Goal: Task Accomplishment & Management: Manage account settings

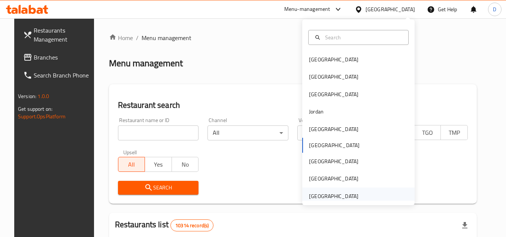
click at [329, 195] on div "[GEOGRAPHIC_DATA]" at bounding box center [333, 196] width 49 height 8
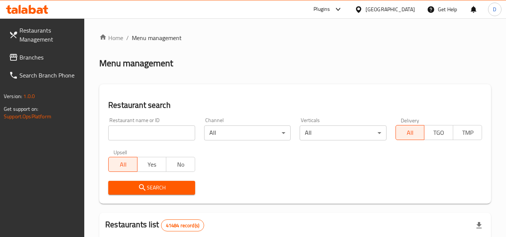
click at [20, 58] on span "Branches" at bounding box center [48, 57] width 59 height 9
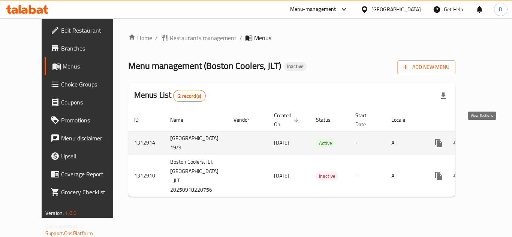
click at [489, 140] on icon "enhanced table" at bounding box center [492, 143] width 7 height 7
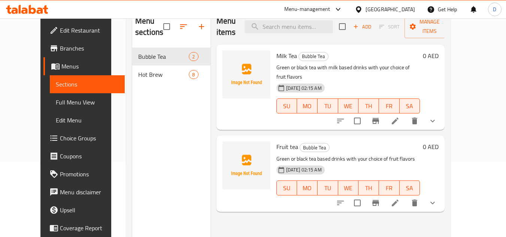
scroll to position [37, 0]
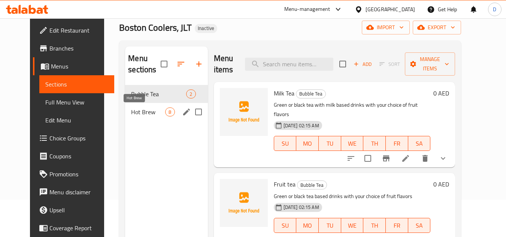
drag, startPoint x: 140, startPoint y: 114, endPoint x: 181, endPoint y: 108, distance: 41.7
click at [140, 114] on span "Hot Brew" at bounding box center [148, 111] width 34 height 9
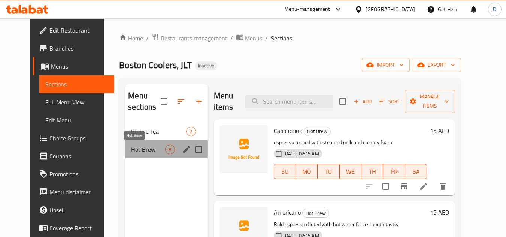
click at [134, 149] on span "Hot Brew" at bounding box center [148, 149] width 34 height 9
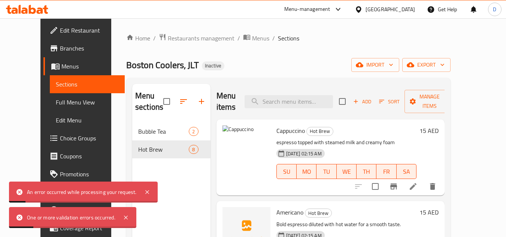
click at [270, 82] on div "Menu sections Bubble Tea 2 Hot Brew 8 Menu items Add Sort Manage items Cappucci…" at bounding box center [288, 202] width 324 height 249
drag, startPoint x: 233, startPoint y: 144, endPoint x: 157, endPoint y: 183, distance: 85.6
click at [233, 144] on img at bounding box center [246, 149] width 48 height 48
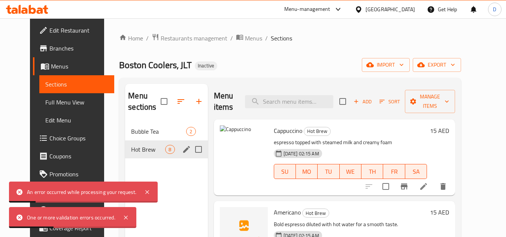
click at [149, 152] on span "Hot Brew" at bounding box center [148, 149] width 34 height 9
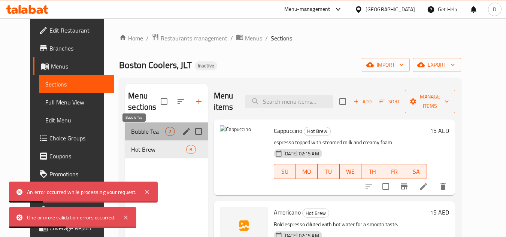
click at [149, 131] on span "Bubble Tea" at bounding box center [148, 131] width 34 height 9
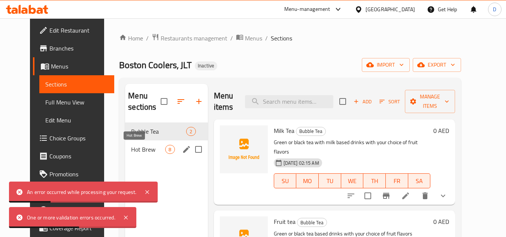
click at [152, 151] on span "Hot Brew" at bounding box center [148, 149] width 34 height 9
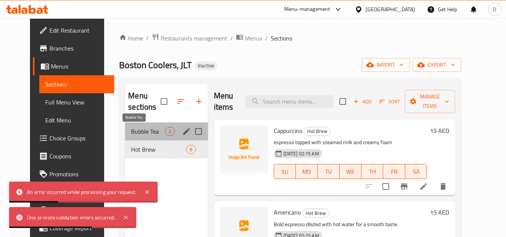
click at [149, 132] on span "Bubble Tea" at bounding box center [148, 131] width 34 height 9
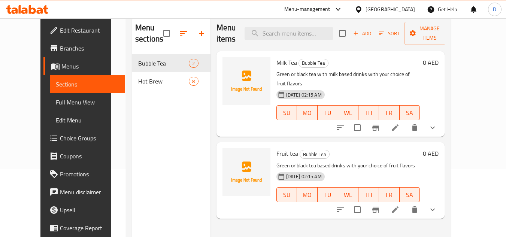
scroll to position [75, 0]
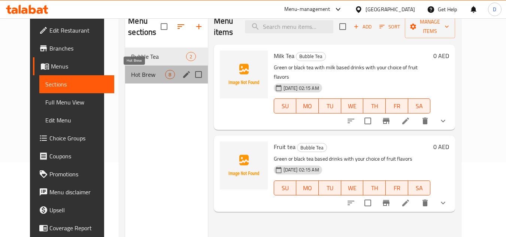
click at [137, 72] on span "Hot Brew" at bounding box center [148, 74] width 34 height 9
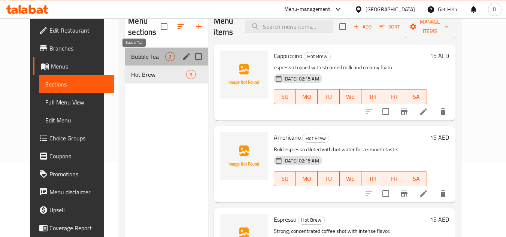
click at [148, 58] on span "Bubble Tea" at bounding box center [148, 56] width 34 height 9
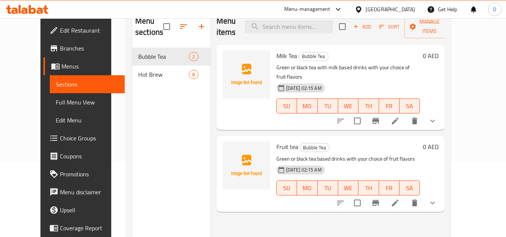
click at [56, 104] on span "Full Menu View" at bounding box center [87, 102] width 63 height 9
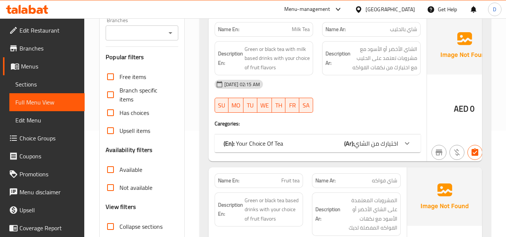
scroll to position [187, 0]
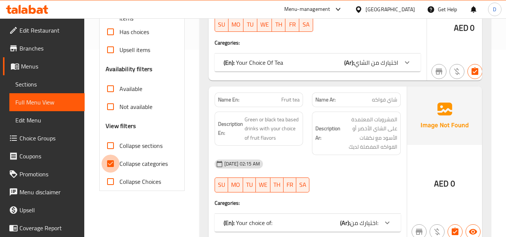
click at [109, 162] on input "Collapse categories" at bounding box center [110, 164] width 18 height 18
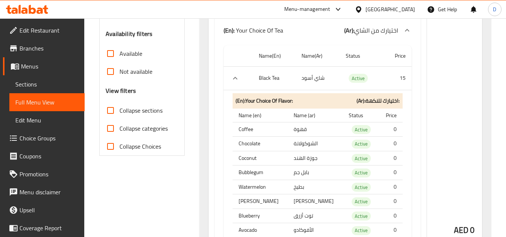
scroll to position [225, 0]
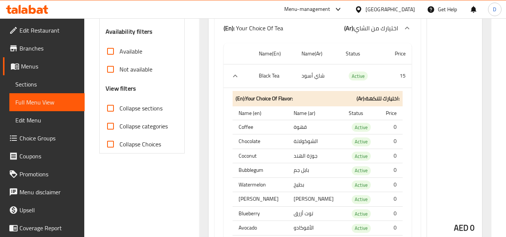
click at [109, 127] on input "Collapse categories" at bounding box center [110, 126] width 18 height 18
checkbox input "true"
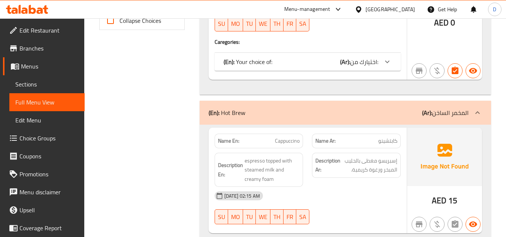
scroll to position [0, 0]
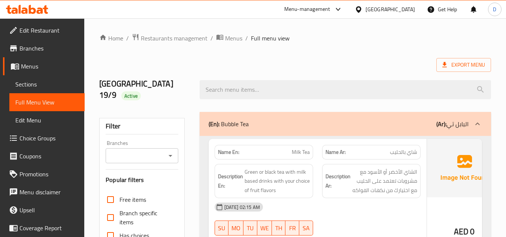
drag, startPoint x: 263, startPoint y: 121, endPoint x: 212, endPoint y: 43, distance: 93.3
click at [186, 38] on span "Restaurants management" at bounding box center [174, 38] width 67 height 9
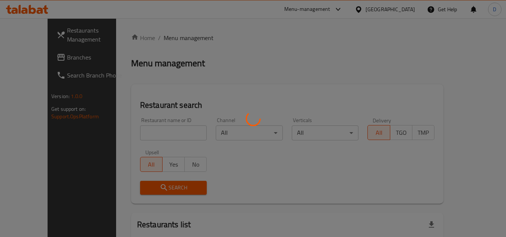
click at [26, 57] on div at bounding box center [253, 118] width 506 height 237
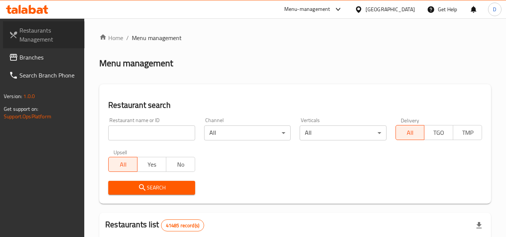
click at [49, 47] on link "Restaurants Management" at bounding box center [44, 34] width 82 height 27
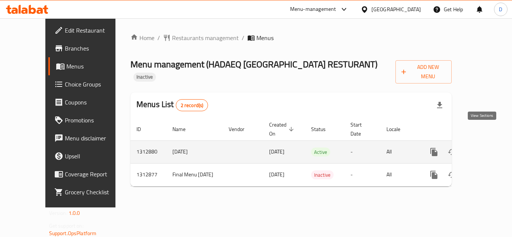
click at [483, 148] on icon "enhanced table" at bounding box center [487, 152] width 9 height 9
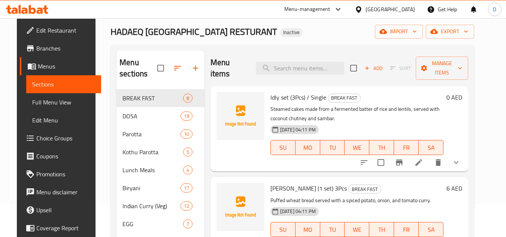
scroll to position [25, 0]
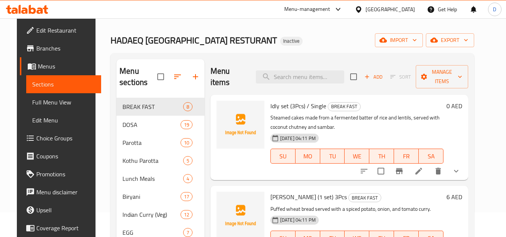
click at [271, 107] on span "Idly set (3Pcs) / Single" at bounding box center [298, 105] width 56 height 11
copy span "Idly"
click at [277, 198] on span "Poori Masala (1 set) 3Pcs" at bounding box center [308, 196] width 76 height 11
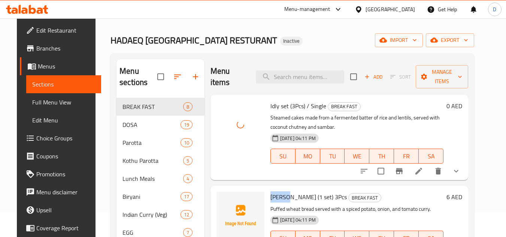
click at [277, 198] on span "Poori Masala (1 set) 3Pcs" at bounding box center [308, 196] width 76 height 11
copy span "Poori"
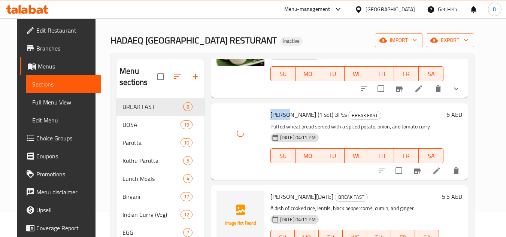
scroll to position [150, 0]
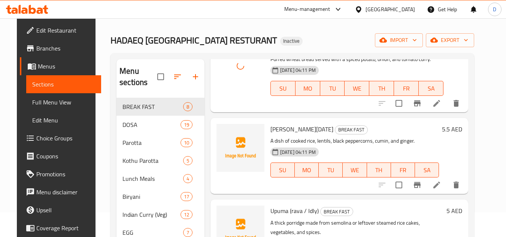
click at [279, 132] on span "Milagu Pongal" at bounding box center [301, 129] width 63 height 11
copy span "Milagu"
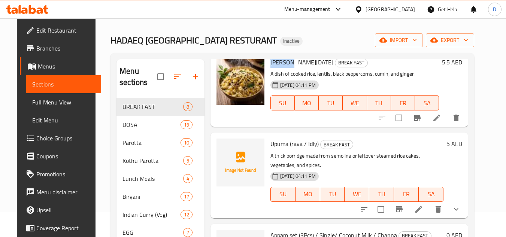
scroll to position [225, 0]
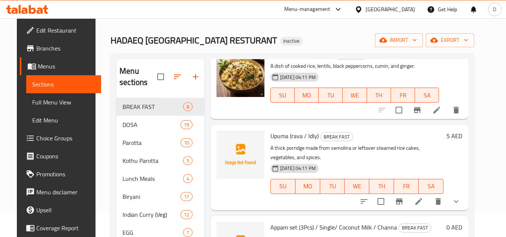
click at [277, 137] on span "Upuma (rava / Idly)" at bounding box center [294, 135] width 48 height 11
copy span "Upuma"
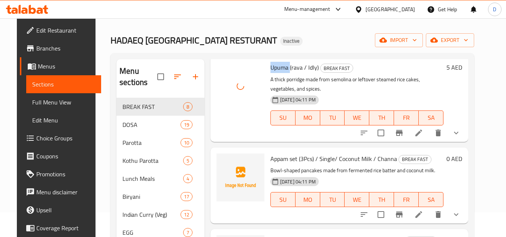
scroll to position [294, 0]
click at [274, 156] on span "Appam set (3Pcs) / Single/ Coconut Milk / Channa" at bounding box center [333, 158] width 127 height 11
copy span "Appam"
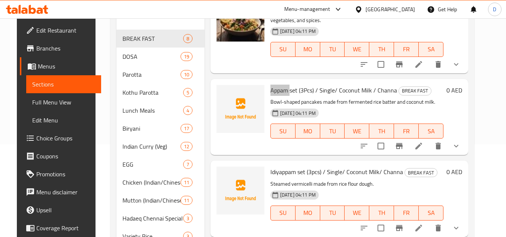
scroll to position [100, 0]
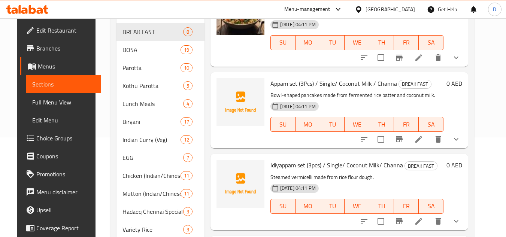
click at [279, 163] on span "Idiyappam set (3pcs) / Single/ Coconut Milk/ Channa" at bounding box center [336, 165] width 133 height 11
copy span "Idiyappam"
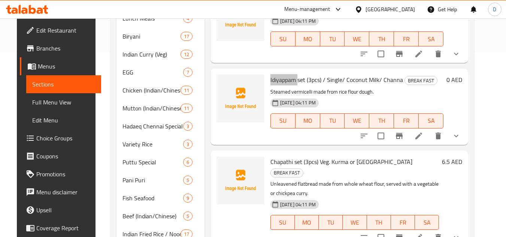
scroll to position [212, 0]
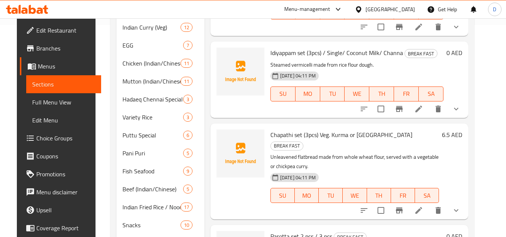
click at [275, 136] on span "Chapathi set (3pcs) Veg. Kurma or Channa" at bounding box center [341, 134] width 142 height 11
copy span "Chapathi"
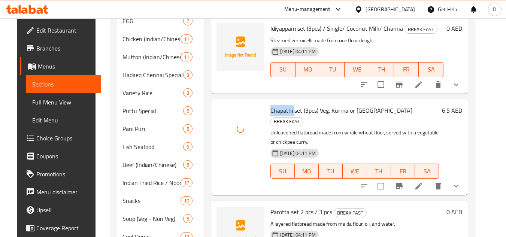
scroll to position [249, 0]
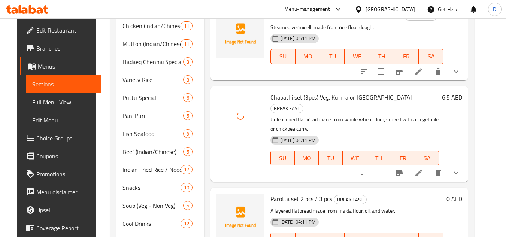
click at [276, 193] on span "Parotta set 2 pcs / 3 pcs" at bounding box center [301, 198] width 62 height 11
copy span "Parotta"
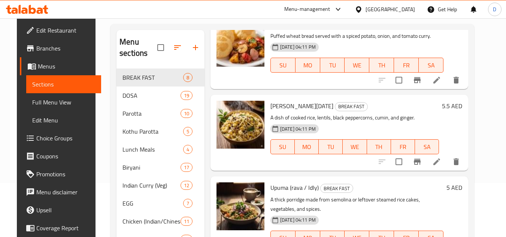
scroll to position [0, 0]
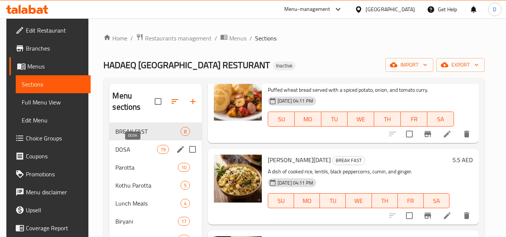
click at [143, 152] on span "DOSA" at bounding box center [135, 149] width 41 height 9
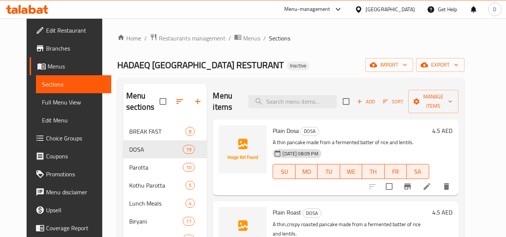
click at [285, 132] on span "Plain Dosa" at bounding box center [286, 130] width 26 height 11
copy h6 "Dosa"
click at [273, 131] on span "Plain Dosa" at bounding box center [286, 130] width 26 height 11
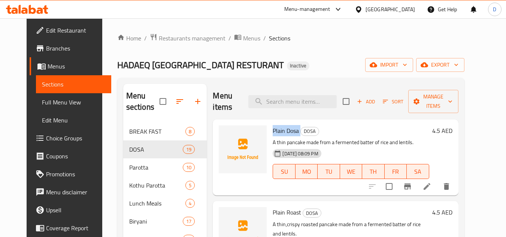
click at [273, 131] on span "Plain Dosa" at bounding box center [286, 130] width 26 height 11
copy h6 "Plain Dosa"
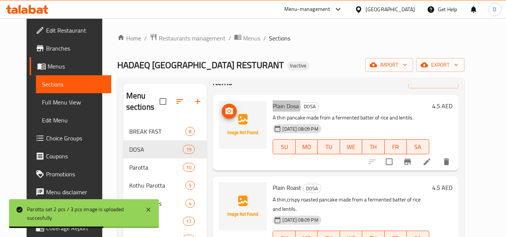
scroll to position [37, 0]
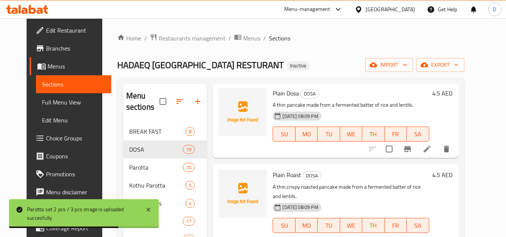
click at [289, 178] on span "Plain Roast" at bounding box center [287, 174] width 28 height 11
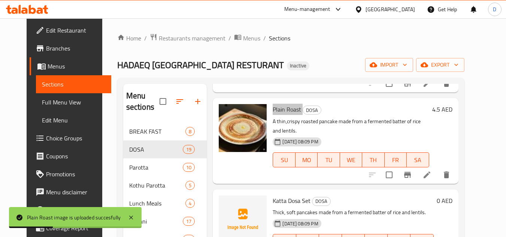
scroll to position [112, 0]
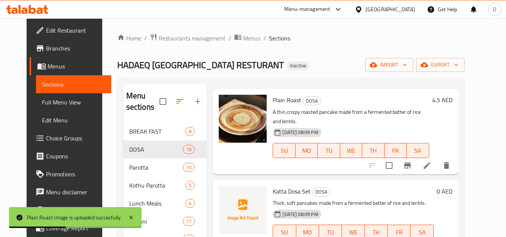
click at [273, 186] on span "Katta Dosa Set" at bounding box center [292, 191] width 38 height 11
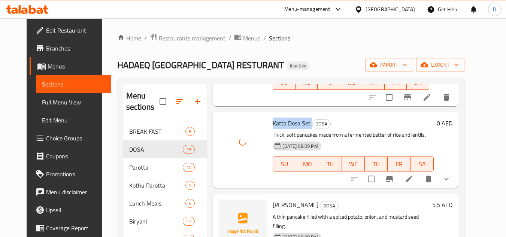
scroll to position [225, 0]
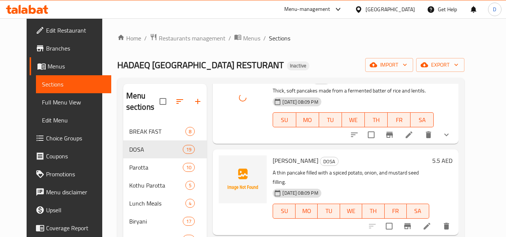
click at [278, 155] on span "Masala Dosa" at bounding box center [296, 160] width 46 height 11
click at [277, 155] on span "Masala Dosa" at bounding box center [296, 160] width 46 height 11
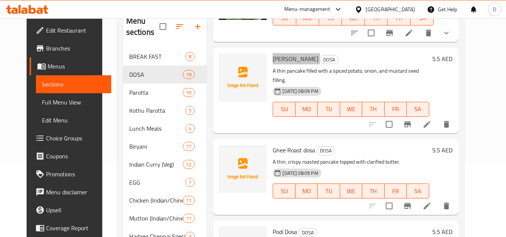
scroll to position [262, 0]
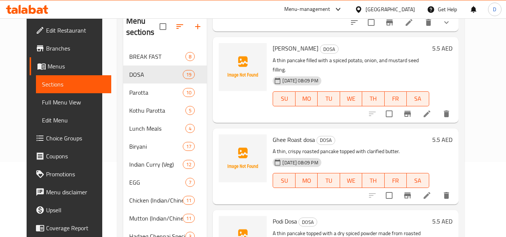
click at [274, 134] on span "Ghee Roast dosa" at bounding box center [294, 139] width 42 height 11
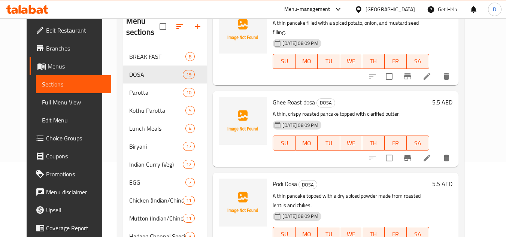
click at [273, 178] on span "Podi Dosa" at bounding box center [285, 183] width 24 height 11
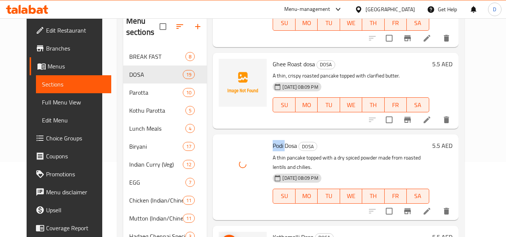
scroll to position [374, 0]
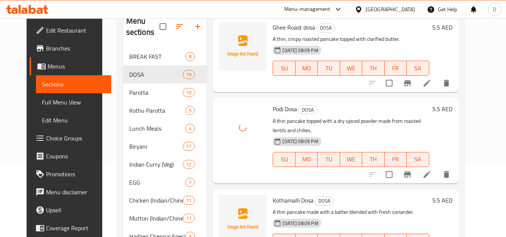
click at [282, 195] on span "Kothamalli Dosa" at bounding box center [293, 200] width 41 height 11
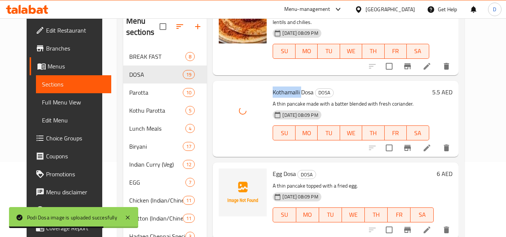
scroll to position [487, 0]
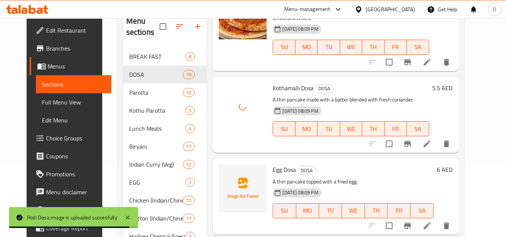
click at [273, 164] on span "Egg Dosa" at bounding box center [284, 169] width 23 height 11
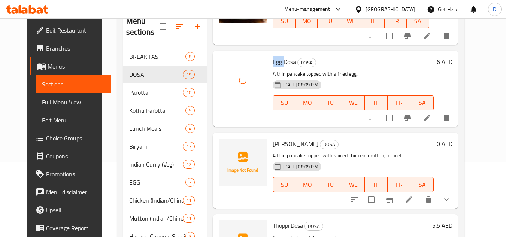
scroll to position [599, 0]
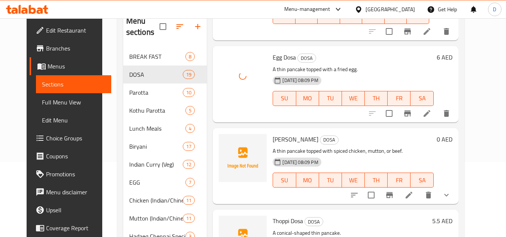
click at [273, 134] on span "Kari Dosa" at bounding box center [296, 139] width 46 height 11
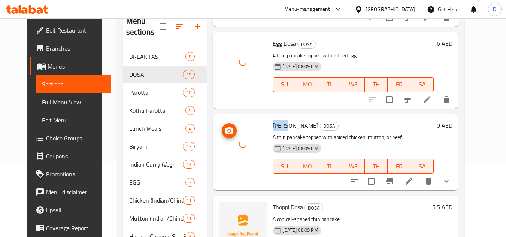
scroll to position [637, 0]
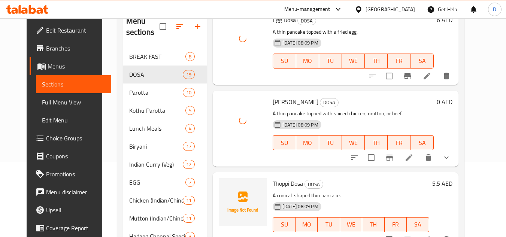
click at [287, 178] on span "Thoppi Dosa" at bounding box center [288, 183] width 30 height 11
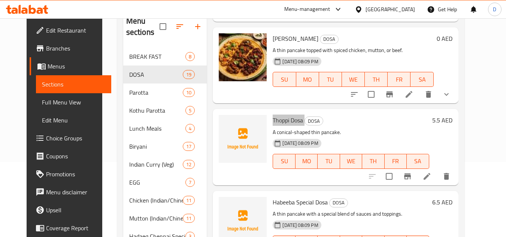
scroll to position [712, 0]
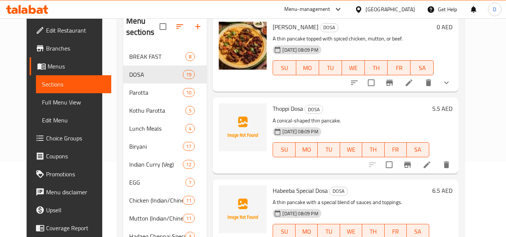
click at [284, 185] on span "Habeeba Special Dosa" at bounding box center [300, 190] width 55 height 11
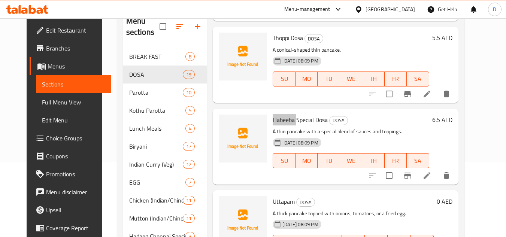
scroll to position [786, 0]
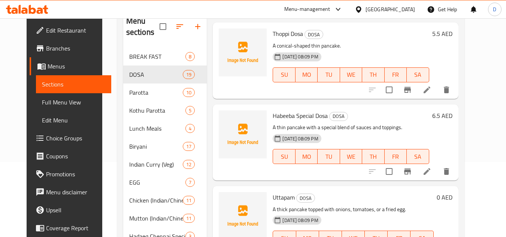
click at [309, 107] on div "Habeeba Special Dosa DOSA A thin pancake with a special blend of sauces and top…" at bounding box center [351, 142] width 162 height 70
click at [297, 110] on span "Habeeba Special Dosa" at bounding box center [300, 115] width 55 height 11
click at [273, 192] on span "Uttapam" at bounding box center [284, 197] width 22 height 11
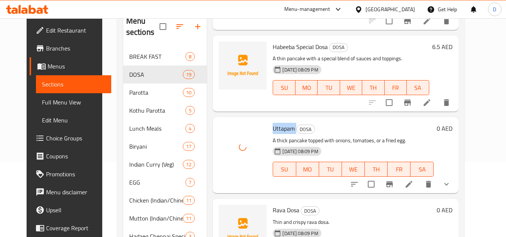
scroll to position [861, 0]
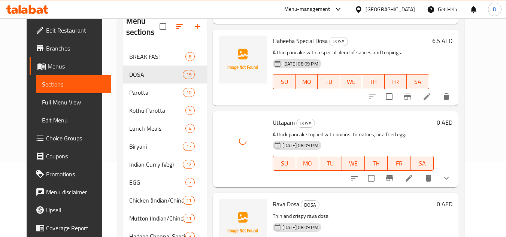
click at [273, 198] on span "Rava Dosa" at bounding box center [286, 203] width 27 height 11
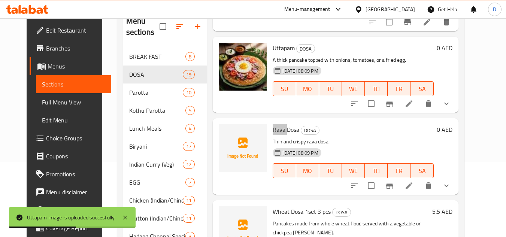
scroll to position [936, 0]
click at [276, 206] on span "Wheat Dosa 1set 3 pcs" at bounding box center [302, 211] width 58 height 11
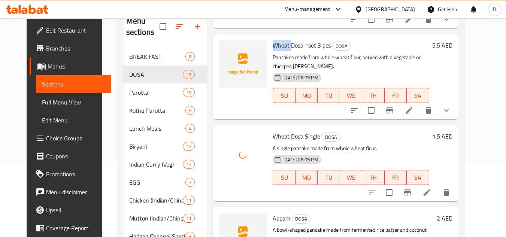
scroll to position [1123, 0]
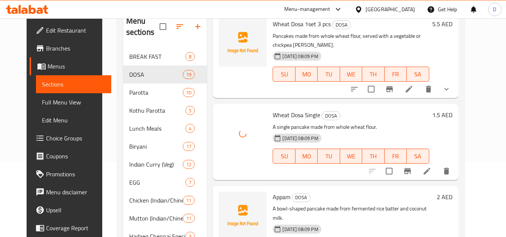
click at [276, 191] on span "Appam" at bounding box center [282, 196] width 18 height 11
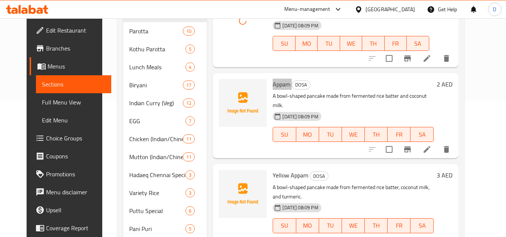
scroll to position [150, 0]
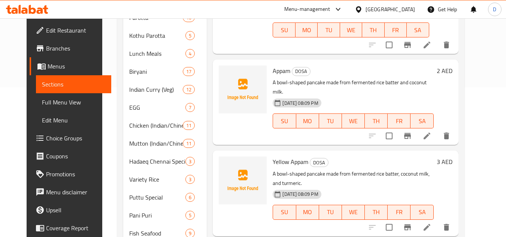
click at [275, 156] on span "Yellow Appam" at bounding box center [291, 161] width 36 height 11
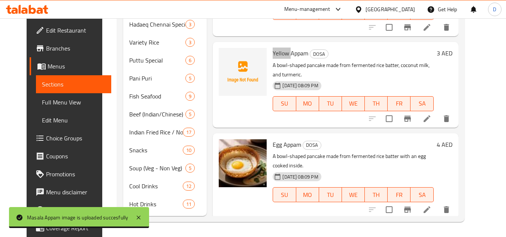
scroll to position [1062, 0]
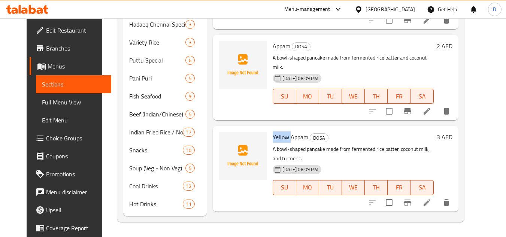
click at [273, 131] on span "Yellow Appam" at bounding box center [291, 136] width 36 height 11
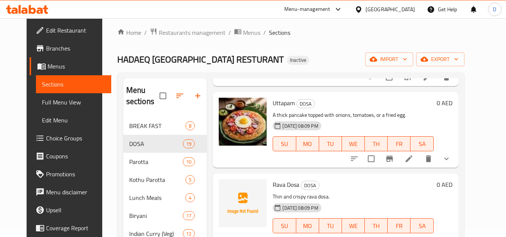
scroll to position [0, 0]
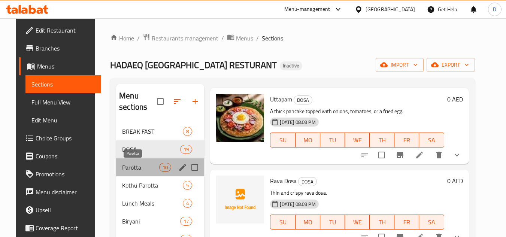
click at [136, 165] on span "Parotta" at bounding box center [140, 167] width 37 height 9
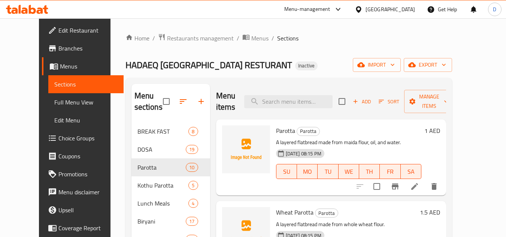
click at [276, 134] on span "Parotta" at bounding box center [285, 130] width 19 height 11
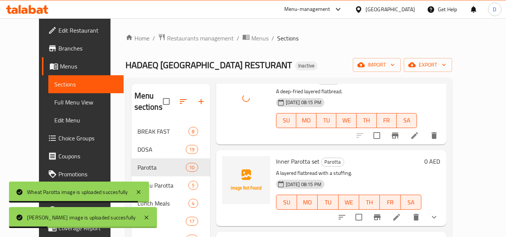
scroll to position [300, 0]
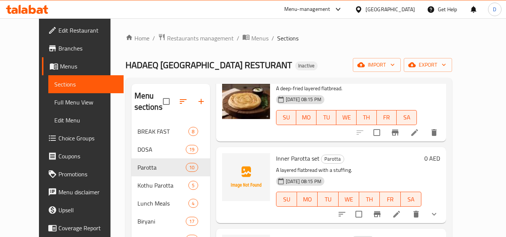
click at [273, 160] on div "Inner Parotta set Parotta A layered flatbread with a stuffing. 18-09-2025 08:15…" at bounding box center [348, 185] width 151 height 70
click at [276, 158] on span "Inner Parotta set" at bounding box center [297, 158] width 43 height 11
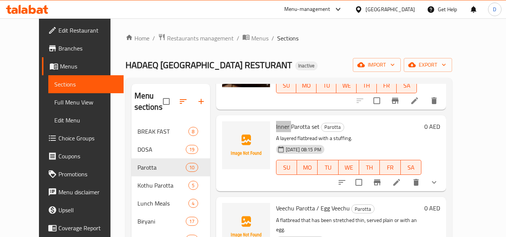
scroll to position [412, 0]
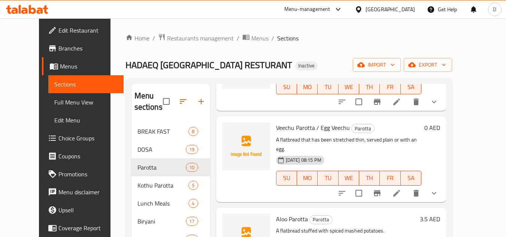
click at [279, 128] on span "Veechu Parotta / Egg Veechu" at bounding box center [313, 127] width 74 height 11
click at [276, 213] on span "Aloo Parotta" at bounding box center [292, 218] width 32 height 11
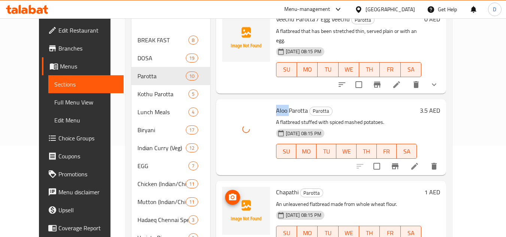
scroll to position [112, 0]
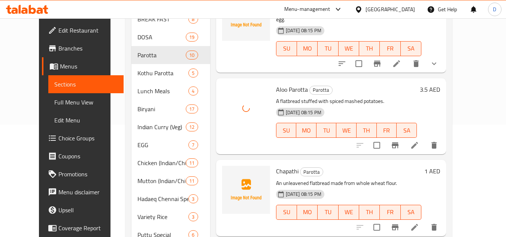
click at [277, 166] on span "Chapathi" at bounding box center [287, 171] width 22 height 11
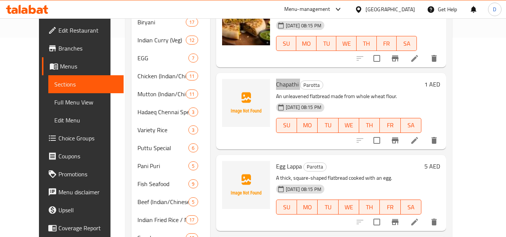
scroll to position [225, 0]
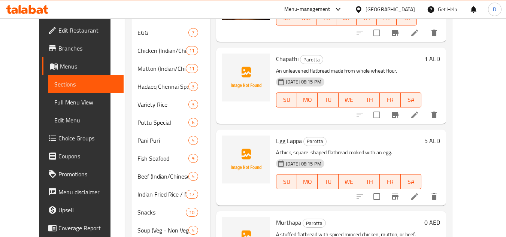
click at [276, 135] on span "Egg Lappa" at bounding box center [289, 140] width 26 height 11
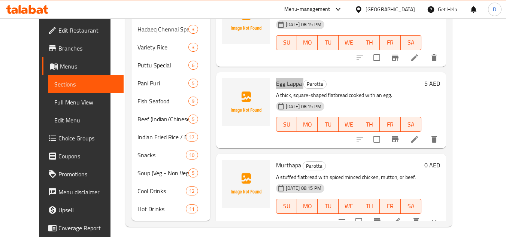
scroll to position [287, 0]
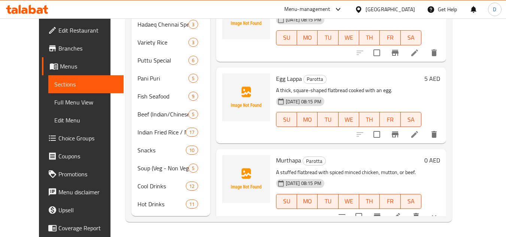
click at [282, 155] on span "Murthapa" at bounding box center [288, 160] width 25 height 11
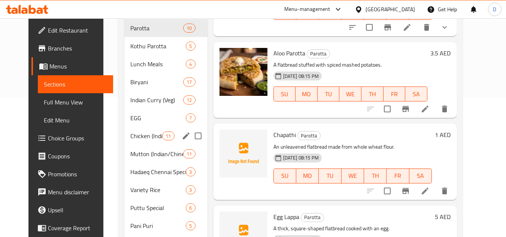
scroll to position [137, 0]
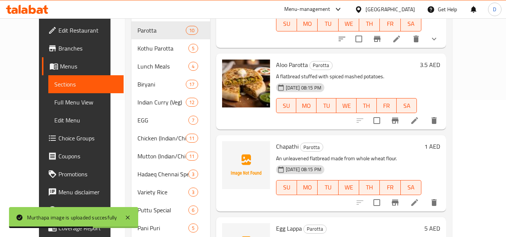
click at [273, 141] on div "Chapathi Parotta An unleavened flatbread made from whole wheat flour. 18-09-202…" at bounding box center [348, 173] width 151 height 70
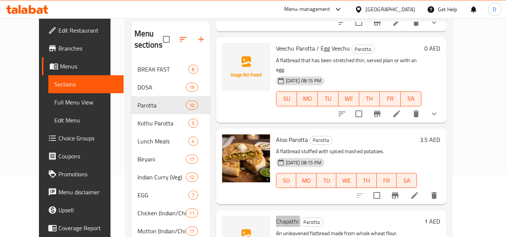
scroll to position [25, 0]
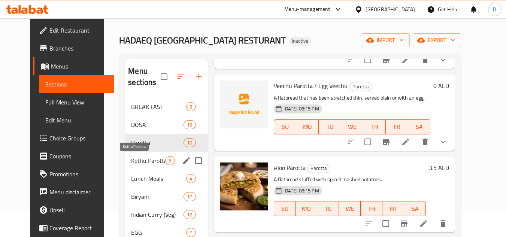
drag, startPoint x: 133, startPoint y: 160, endPoint x: 179, endPoint y: 167, distance: 46.7
click at [133, 160] on span "Kothu Parotta" at bounding box center [148, 160] width 34 height 9
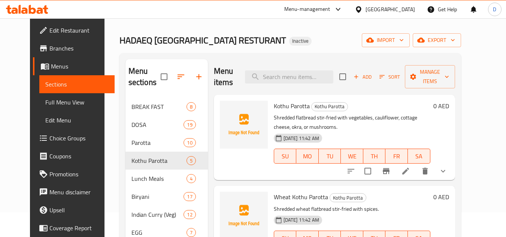
click at [274, 105] on span "Kothu Parotta" at bounding box center [292, 105] width 36 height 11
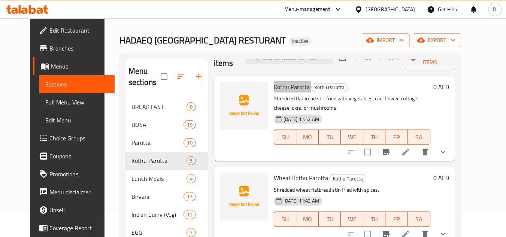
scroll to position [29, 0]
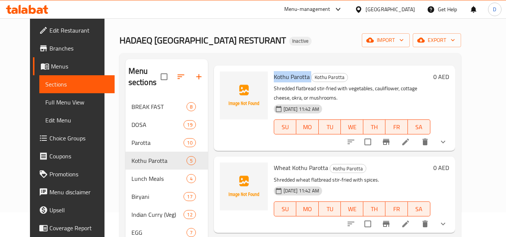
click at [275, 81] on span "Kothu Parotta" at bounding box center [292, 76] width 36 height 11
click at [274, 169] on span "Wheat Kothu Parotta" at bounding box center [301, 167] width 54 height 11
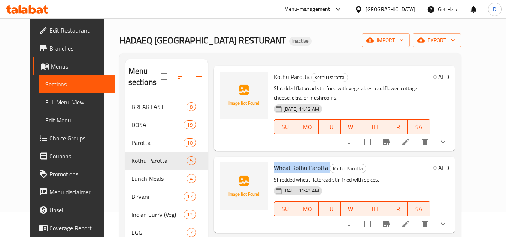
click at [274, 169] on span "Wheat Kothu Parotta" at bounding box center [301, 167] width 54 height 11
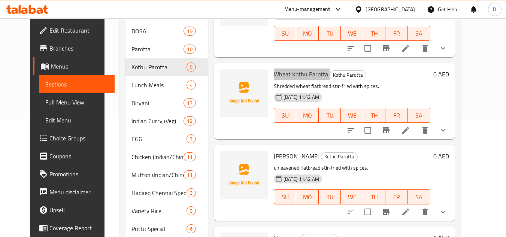
scroll to position [137, 0]
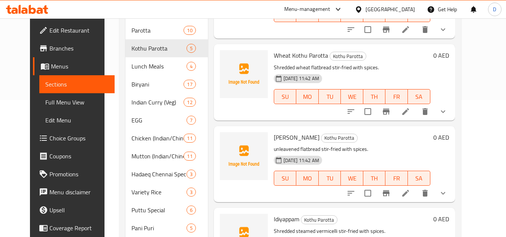
click at [271, 138] on div "Chapathi Kothu Kothu Parotta unleavened flatbread stir-fried with spices. 19-09…" at bounding box center [352, 164] width 163 height 70
click at [274, 134] on span "Chapathi Kothu" at bounding box center [297, 137] width 46 height 11
click at [285, 218] on span "Idiyappam" at bounding box center [286, 218] width 25 height 11
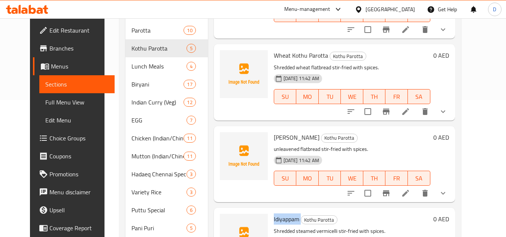
click at [285, 218] on span "Idiyappam" at bounding box center [286, 218] width 25 height 11
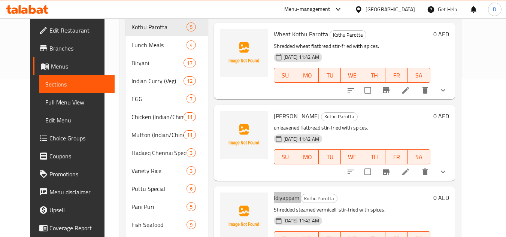
scroll to position [249, 0]
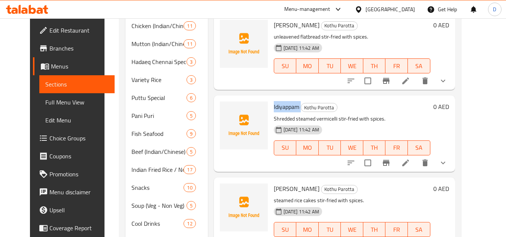
click at [275, 186] on span "Idly Kothu" at bounding box center [297, 188] width 46 height 11
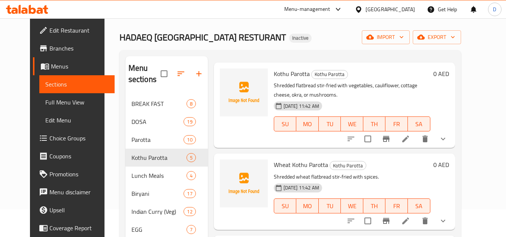
scroll to position [25, 0]
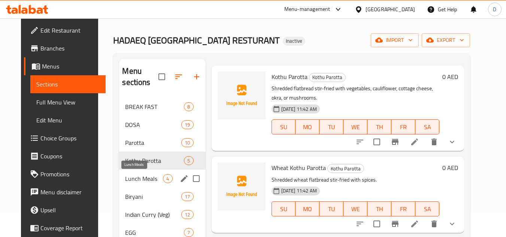
drag, startPoint x: 130, startPoint y: 181, endPoint x: 135, endPoint y: 181, distance: 4.9
click at [130, 181] on span "Lunch Meals" at bounding box center [144, 178] width 38 height 9
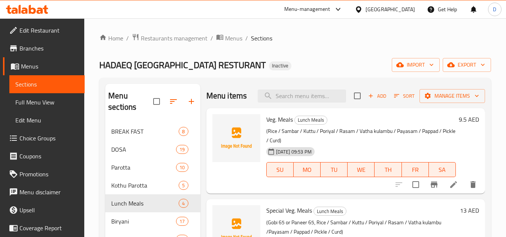
click at [290, 119] on span "Veg. Meals" at bounding box center [279, 119] width 27 height 11
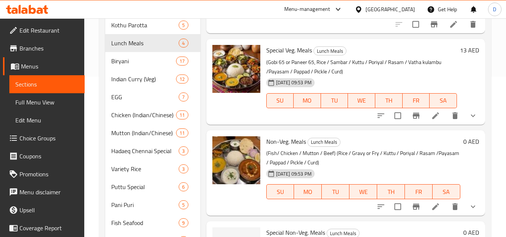
scroll to position [137, 0]
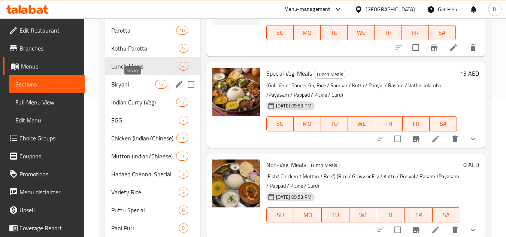
click at [120, 87] on span "Biryani" at bounding box center [133, 84] width 44 height 9
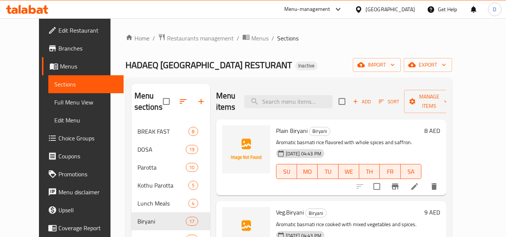
click at [276, 131] on span "Plain Biryani" at bounding box center [291, 130] width 31 height 11
click at [276, 130] on span "Plain Biryani" at bounding box center [291, 130] width 31 height 11
click at [297, 131] on span "Plain Biryani" at bounding box center [291, 130] width 31 height 11
click at [293, 132] on span "Plain Biryani" at bounding box center [291, 130] width 31 height 11
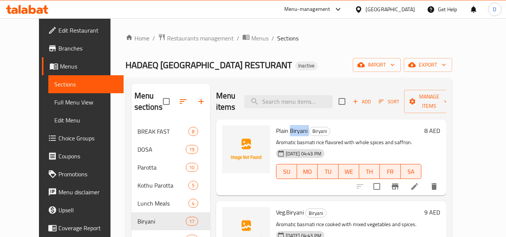
click at [293, 132] on span "Plain Biryani" at bounding box center [291, 130] width 31 height 11
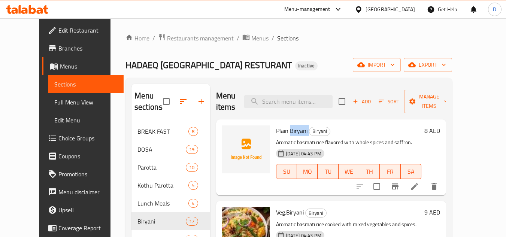
click at [287, 130] on span "Plain Biryani" at bounding box center [291, 130] width 31 height 11
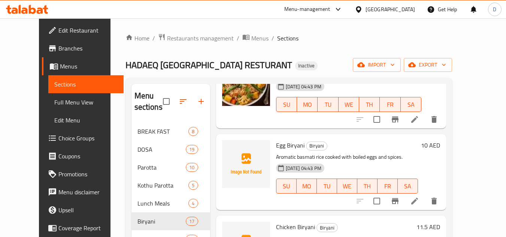
scroll to position [150, 0]
click at [276, 148] on span "Egg Biryani" at bounding box center [290, 144] width 28 height 11
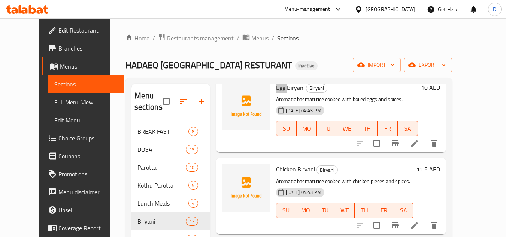
scroll to position [225, 0]
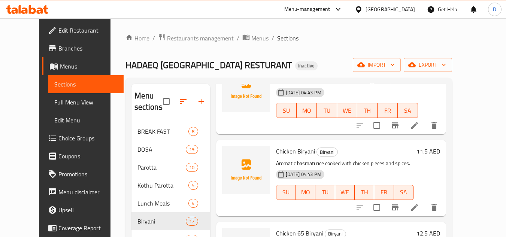
click at [305, 151] on h6 "Chicken Biryani Biryani" at bounding box center [344, 151] width 137 height 10
click at [276, 150] on span "Chicken Biryani" at bounding box center [295, 151] width 39 height 11
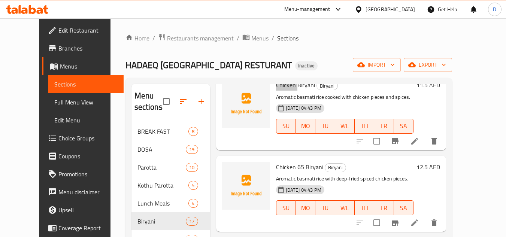
scroll to position [300, 0]
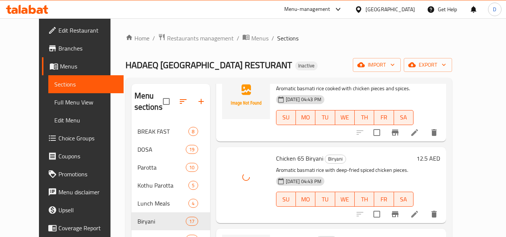
click at [305, 160] on span "Chicken 65 Biryani" at bounding box center [299, 158] width 47 height 11
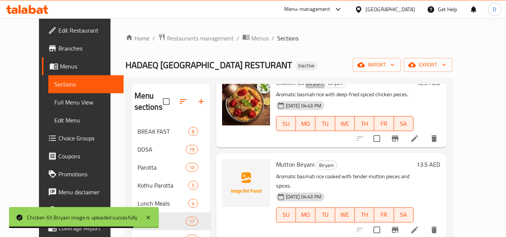
scroll to position [412, 0]
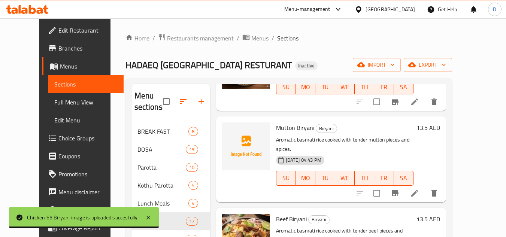
click at [276, 128] on span "Mutton Biryani" at bounding box center [295, 127] width 38 height 11
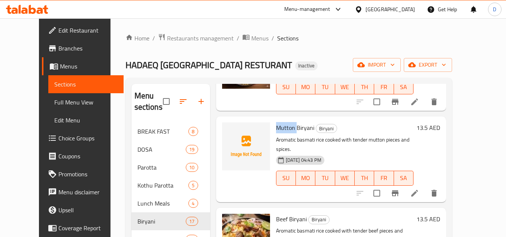
click at [276, 128] on span "Mutton Biryani" at bounding box center [295, 127] width 38 height 11
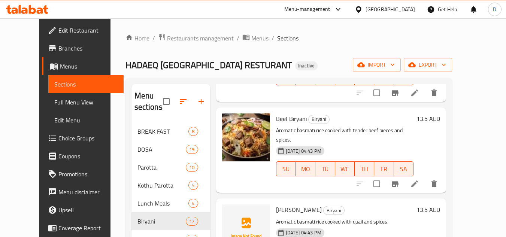
scroll to position [524, 0]
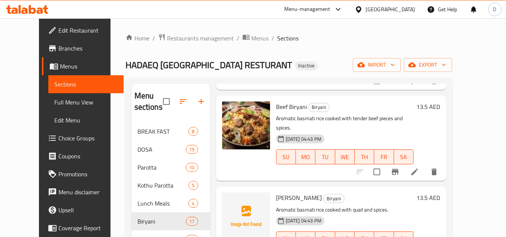
click at [276, 192] on span "Kaadai Biryani" at bounding box center [299, 197] width 46 height 11
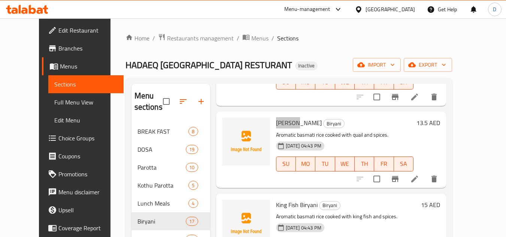
scroll to position [637, 0]
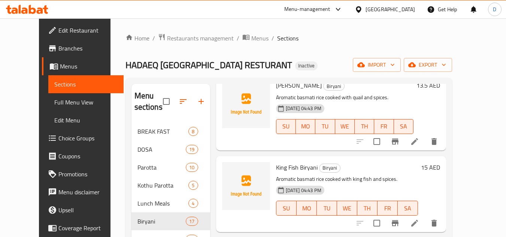
click at [279, 162] on span "King Fish Biryani" at bounding box center [297, 167] width 42 height 11
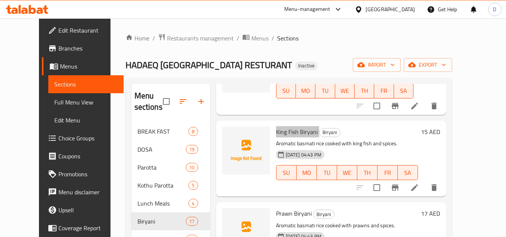
scroll to position [674, 0]
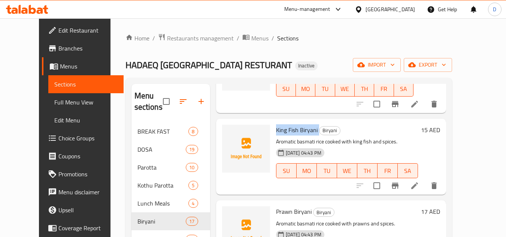
click at [419, 181] on icon at bounding box center [414, 185] width 9 height 9
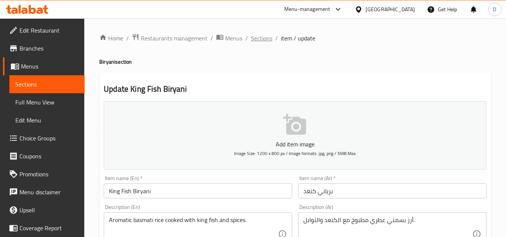
click at [251, 34] on span "Sections" at bounding box center [261, 38] width 21 height 9
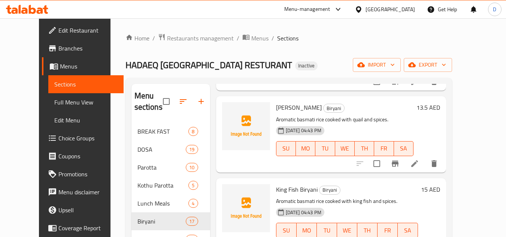
scroll to position [627, 0]
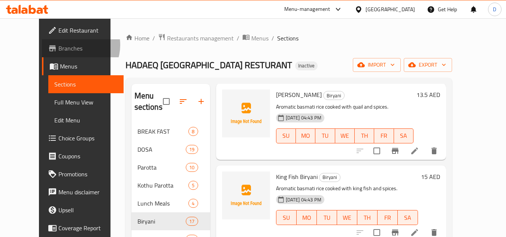
click at [58, 45] on span "Branches" at bounding box center [87, 48] width 59 height 9
